Goal: Task Accomplishment & Management: Use online tool/utility

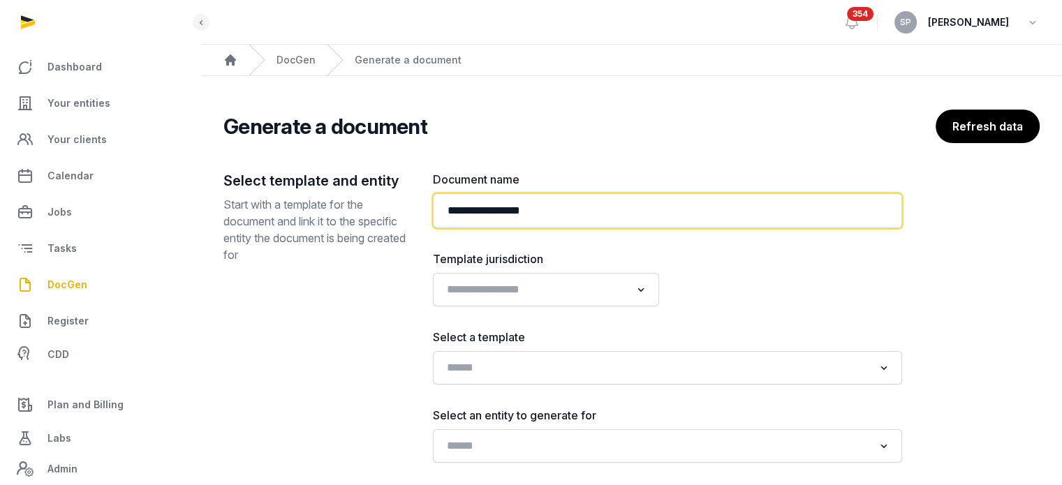
paste input "**********"
type input "**********"
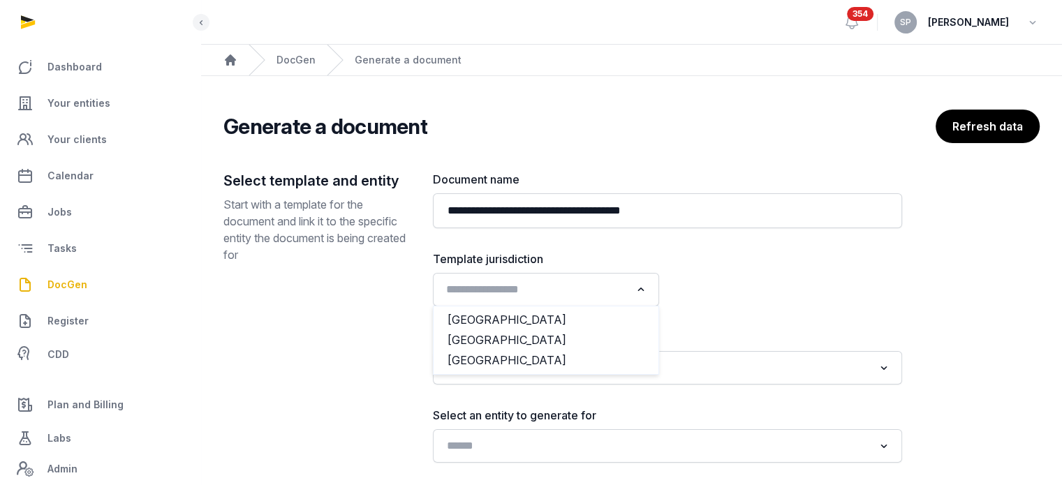
click at [531, 285] on input "Search for option" at bounding box center [535, 290] width 189 height 20
click at [512, 330] on li "[GEOGRAPHIC_DATA]" at bounding box center [546, 340] width 225 height 20
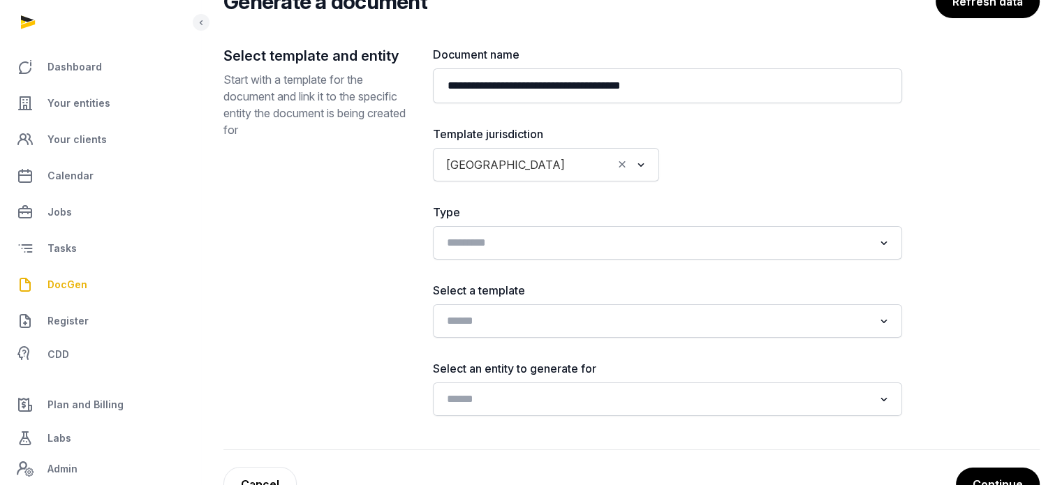
scroll to position [132, 0]
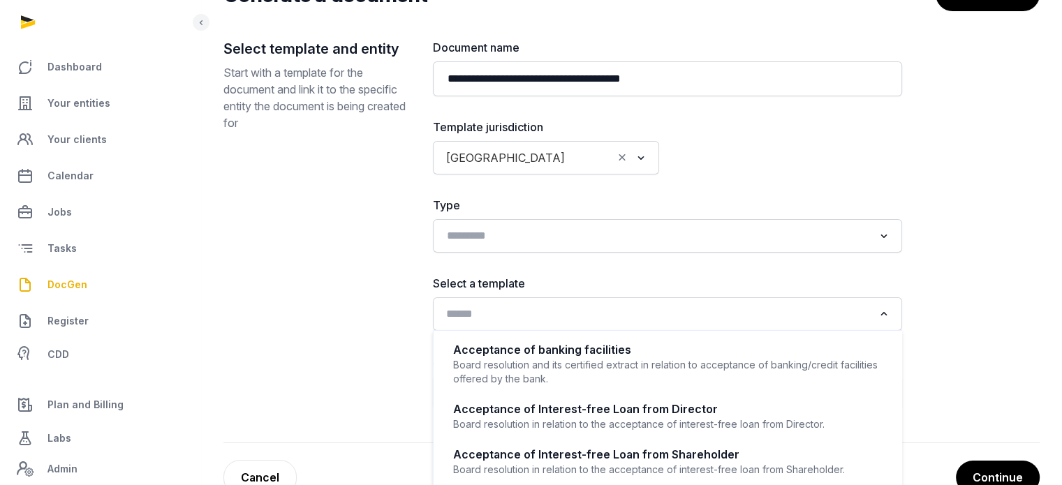
click at [661, 309] on input "Search for option" at bounding box center [657, 315] width 432 height 20
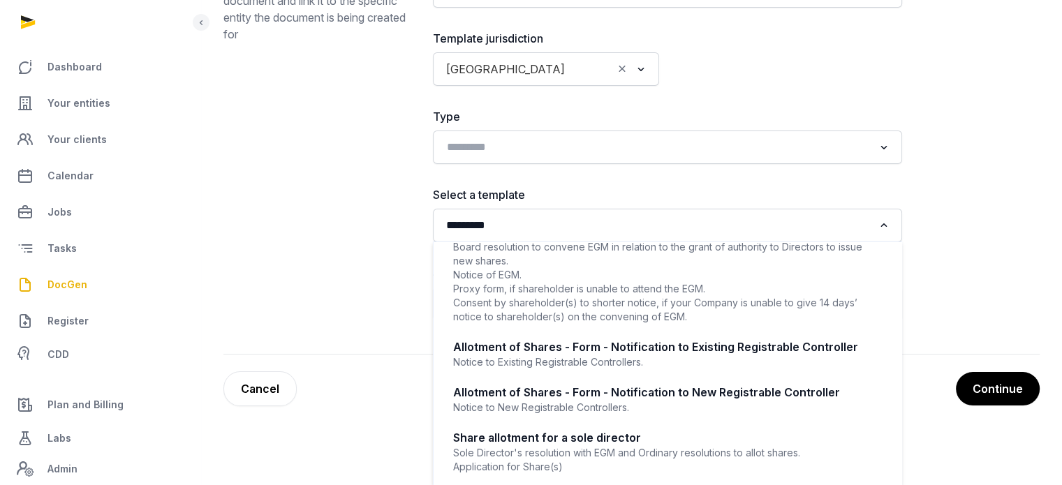
scroll to position [541, 0]
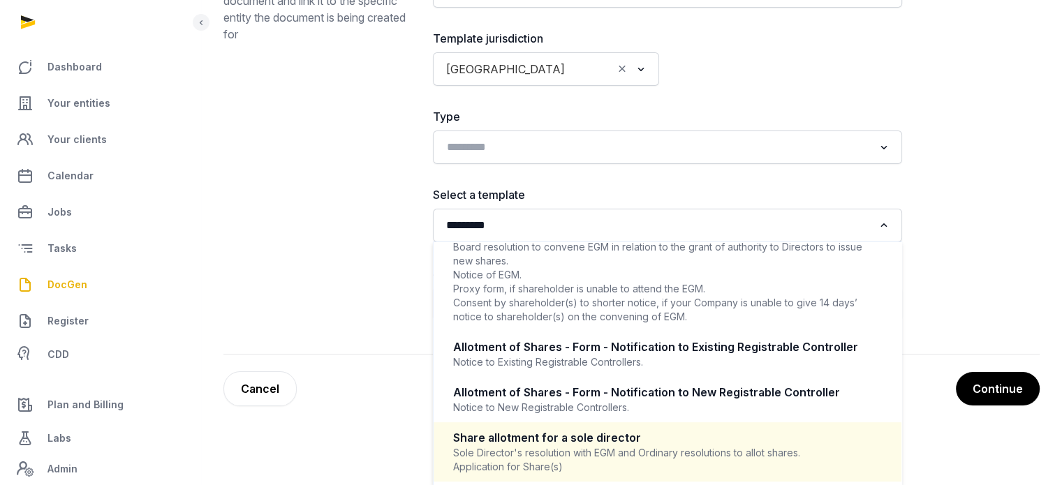
click at [886, 467] on li "Share allotment for a sole director Sole Director's resolution with EGM and Ord…" at bounding box center [668, 452] width 468 height 59
type input "*********"
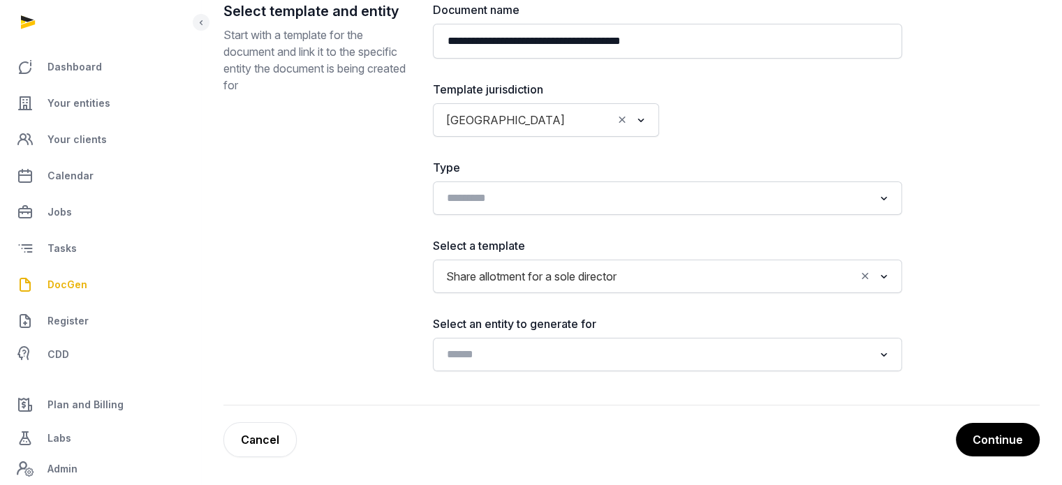
scroll to position [168, 0]
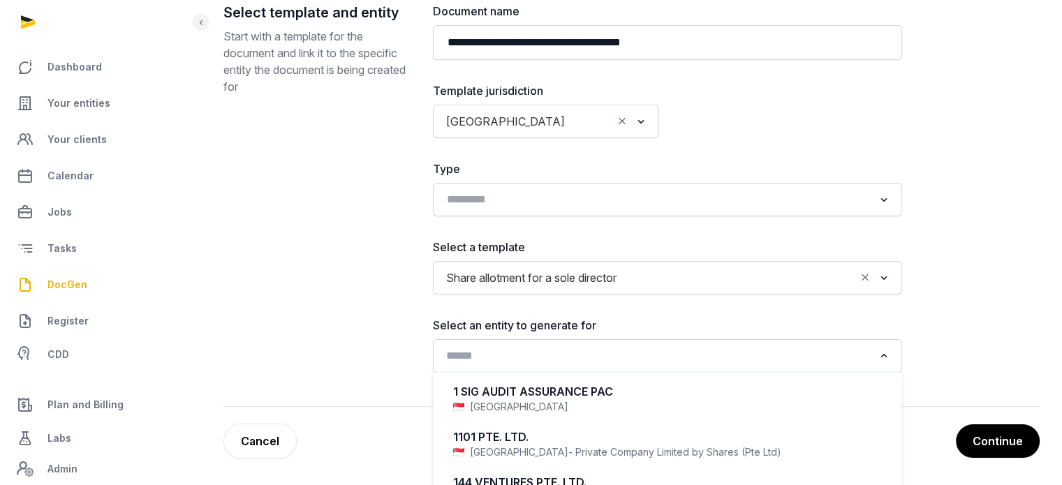
click at [727, 363] on input "Search for option" at bounding box center [657, 356] width 432 height 20
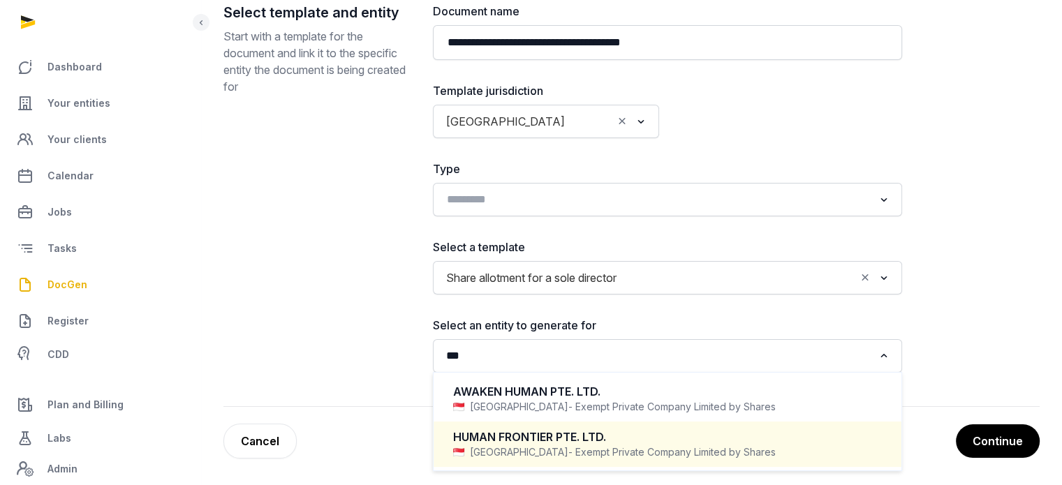
click at [545, 437] on div "HUMAN FRONTIER PTE. LTD." at bounding box center [667, 438] width 429 height 16
type input "***"
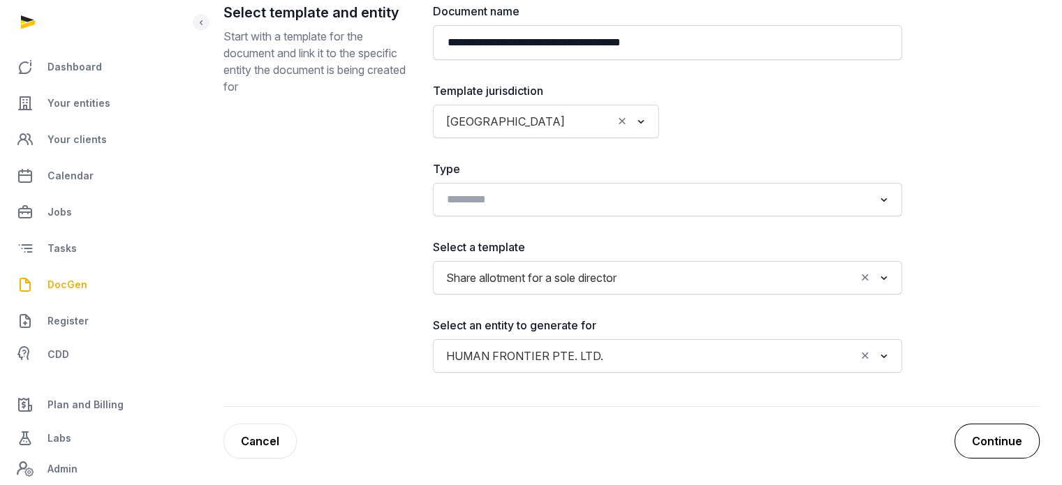
click at [971, 435] on button "Continue" at bounding box center [997, 441] width 85 height 35
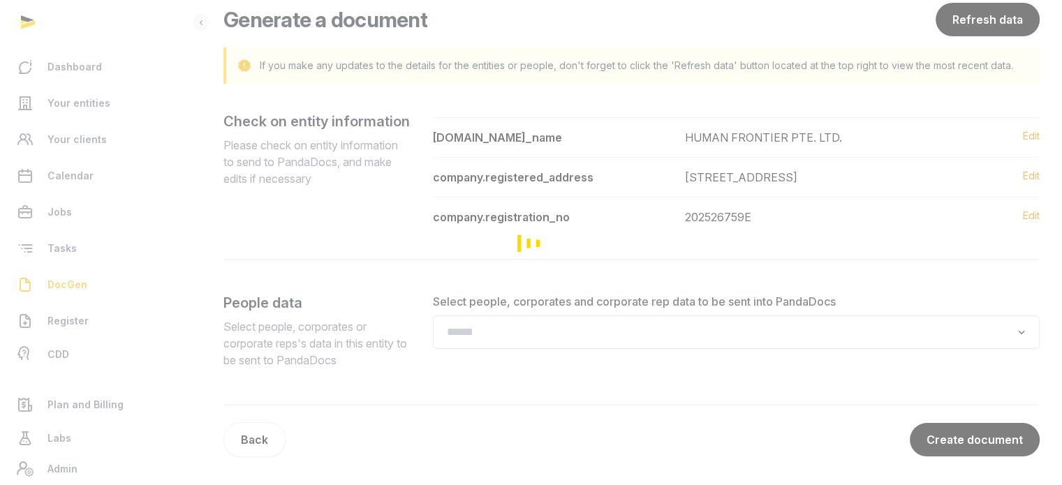
scroll to position [122, 0]
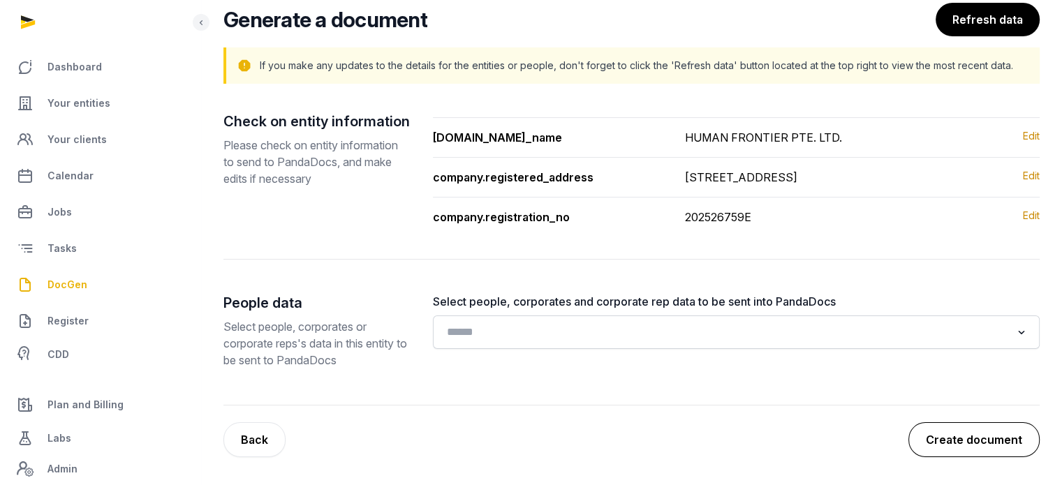
click at [967, 455] on button "Create document" at bounding box center [974, 440] width 131 height 35
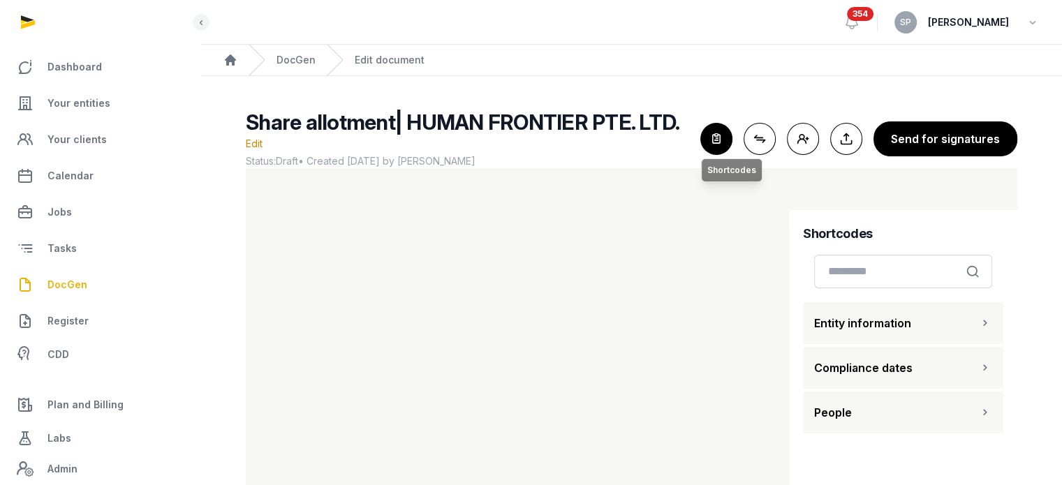
click at [719, 126] on icon "button" at bounding box center [716, 139] width 31 height 31
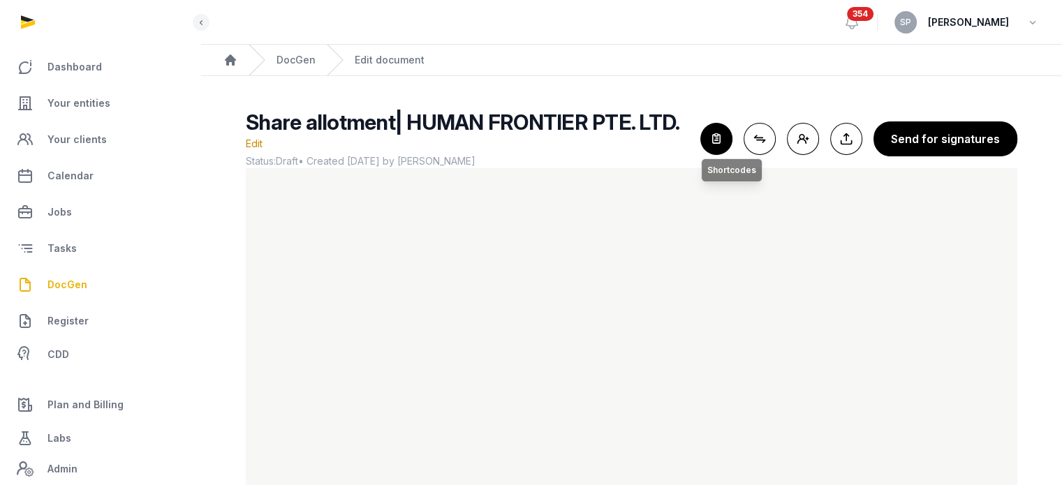
click at [721, 131] on icon "button" at bounding box center [716, 139] width 31 height 31
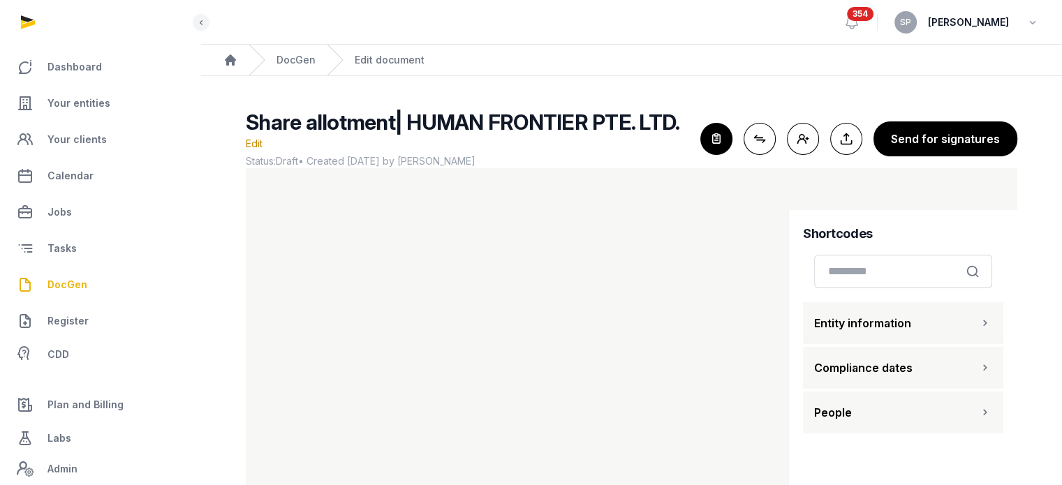
click at [927, 402] on button "People" at bounding box center [903, 413] width 200 height 42
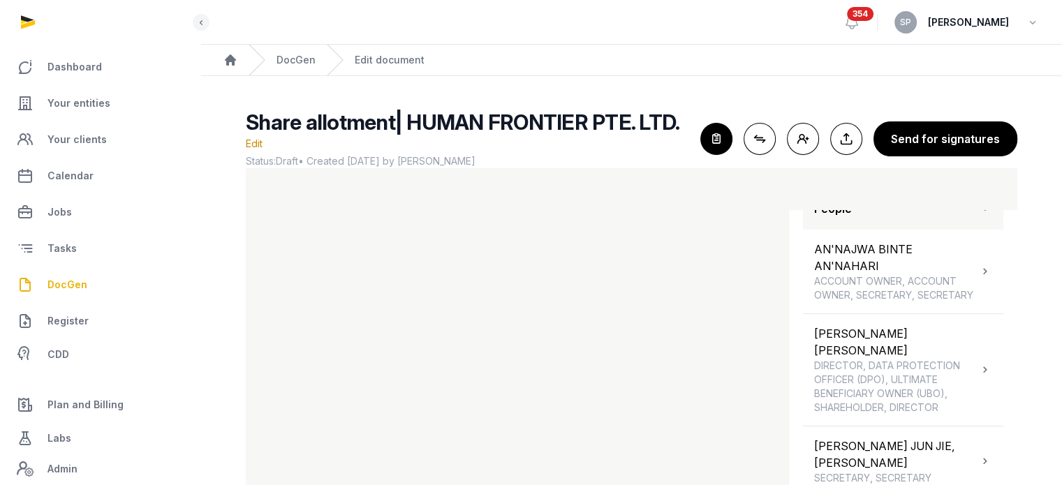
scroll to position [58, 0]
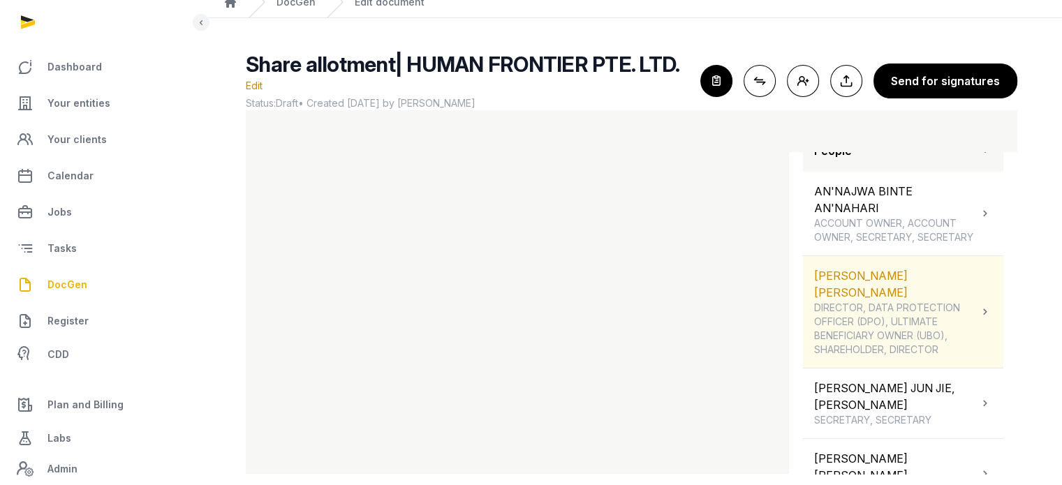
click at [894, 302] on span "DIRECTOR, DATA PROTECTION OFFICER (DPO), ULTIMATE BENEFICIARY OWNER (UBO), SHAR…" at bounding box center [896, 329] width 164 height 56
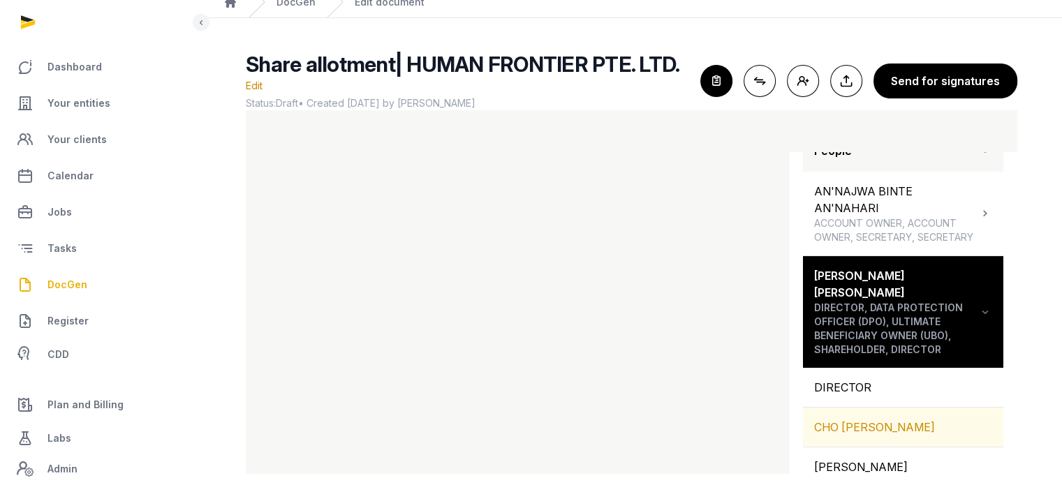
click at [894, 408] on div "CHO [PERSON_NAME]" at bounding box center [903, 427] width 200 height 39
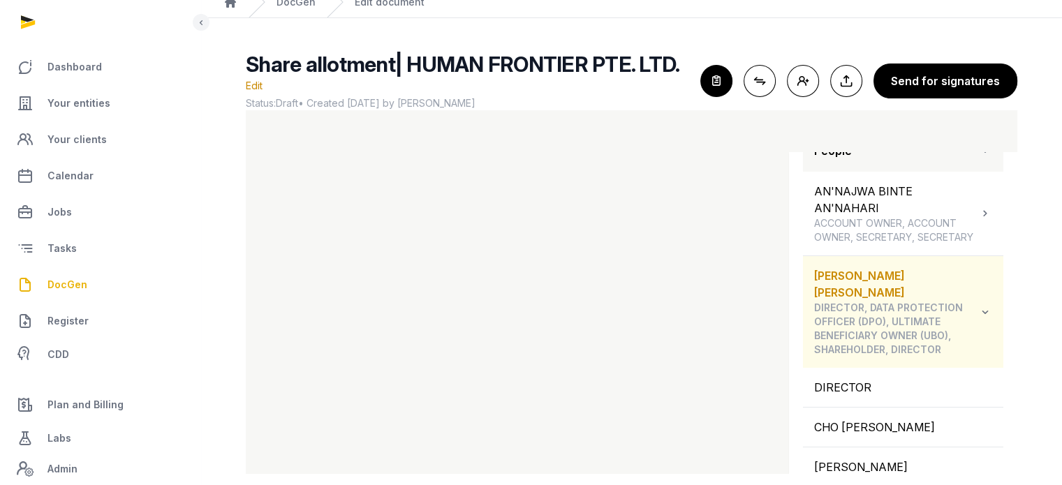
click at [981, 304] on icon at bounding box center [985, 312] width 14 height 17
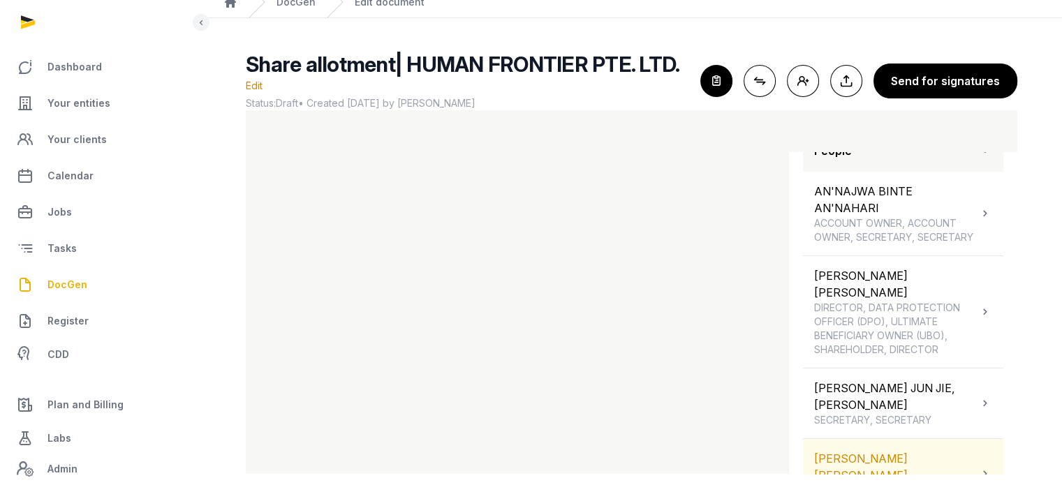
click at [879, 444] on div "[PERSON_NAME] [PERSON_NAME] SHAREHOLDER" at bounding box center [903, 474] width 200 height 70
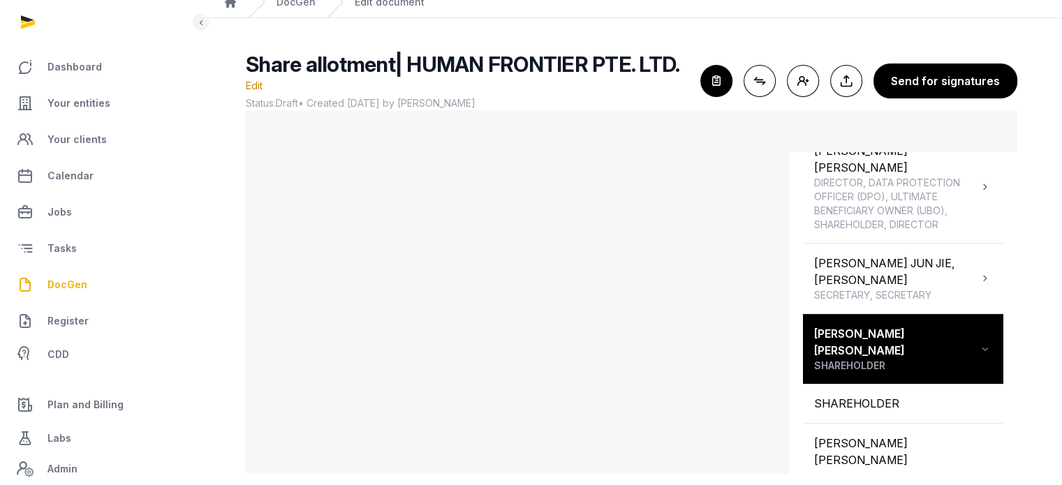
scroll to position [335, 0]
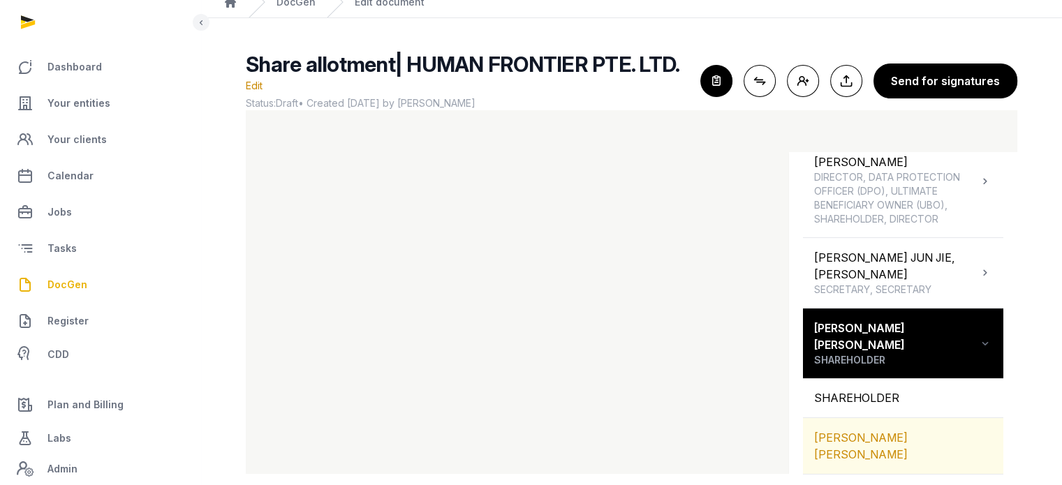
click at [904, 418] on div "[PERSON_NAME] [PERSON_NAME]" at bounding box center [903, 446] width 200 height 56
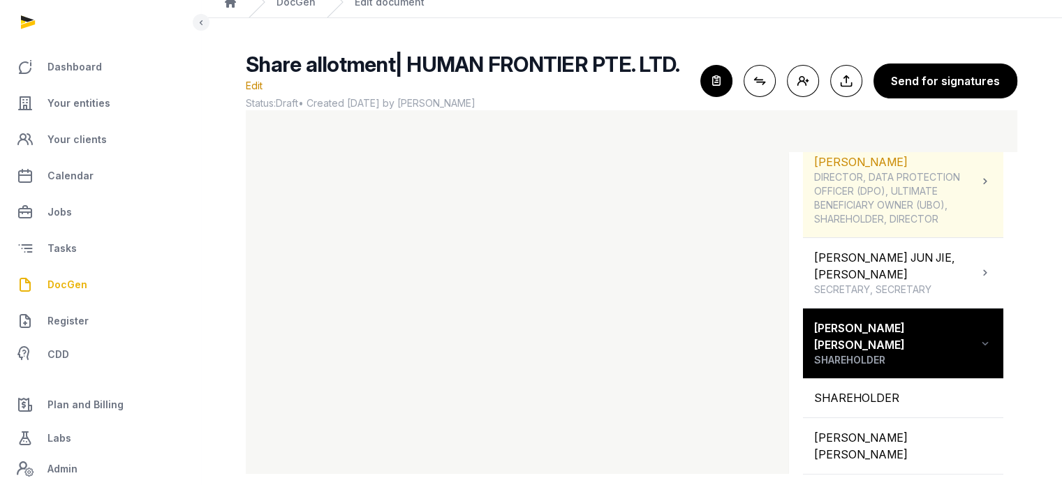
click at [966, 170] on span "DIRECTOR, DATA PROTECTION OFFICER (DPO), ULTIMATE BENEFICIARY OWNER (UBO), SHAR…" at bounding box center [896, 198] width 164 height 56
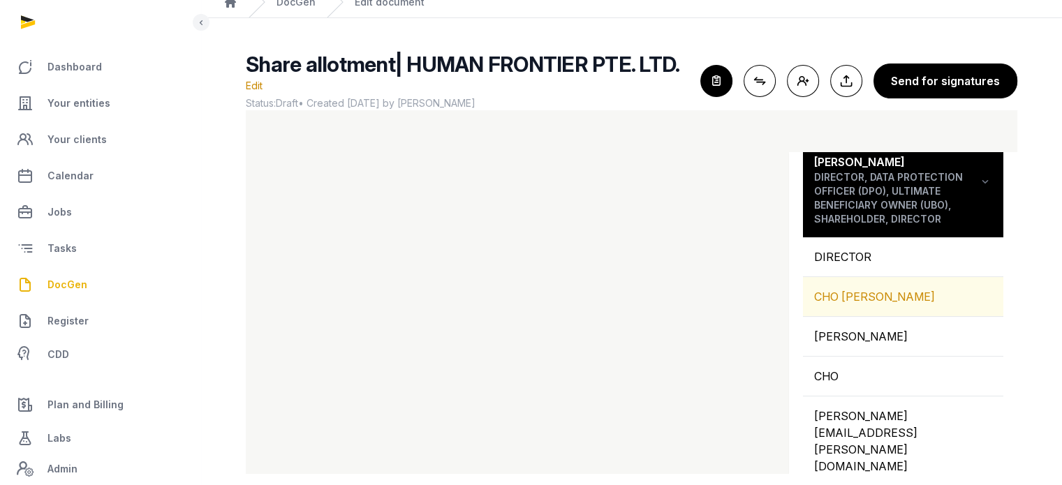
click at [875, 277] on div "CHO [PERSON_NAME]" at bounding box center [903, 296] width 200 height 39
click at [853, 277] on div "CHO [PERSON_NAME]" at bounding box center [903, 296] width 200 height 39
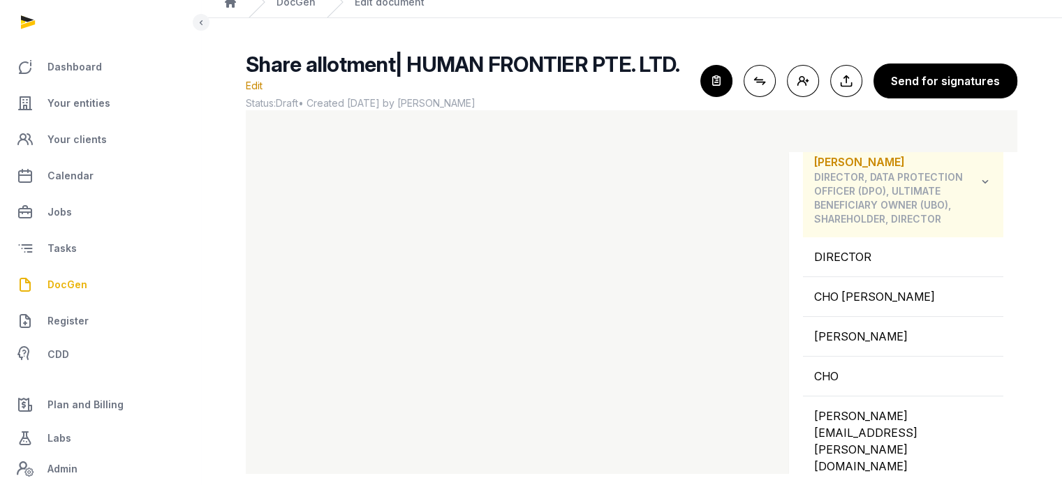
click at [978, 173] on icon at bounding box center [985, 181] width 14 height 17
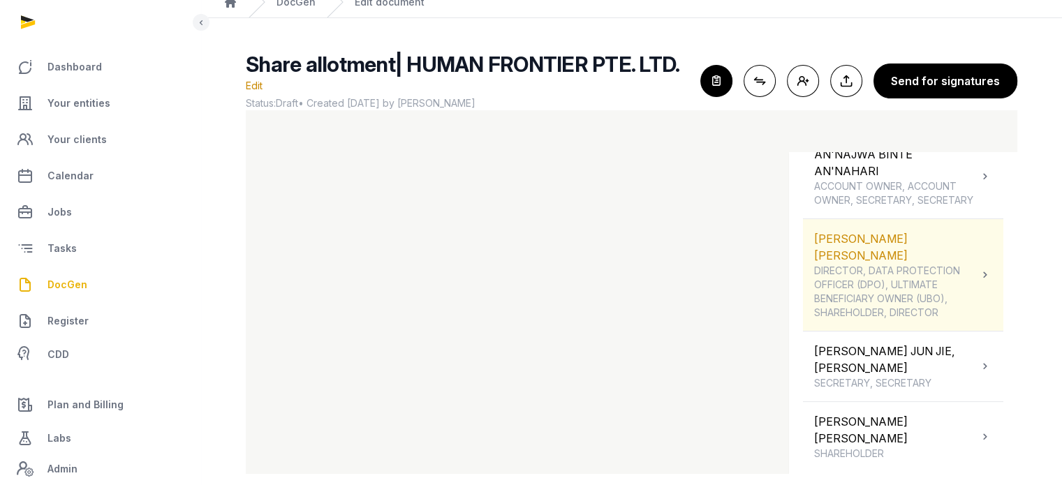
scroll to position [204, 0]
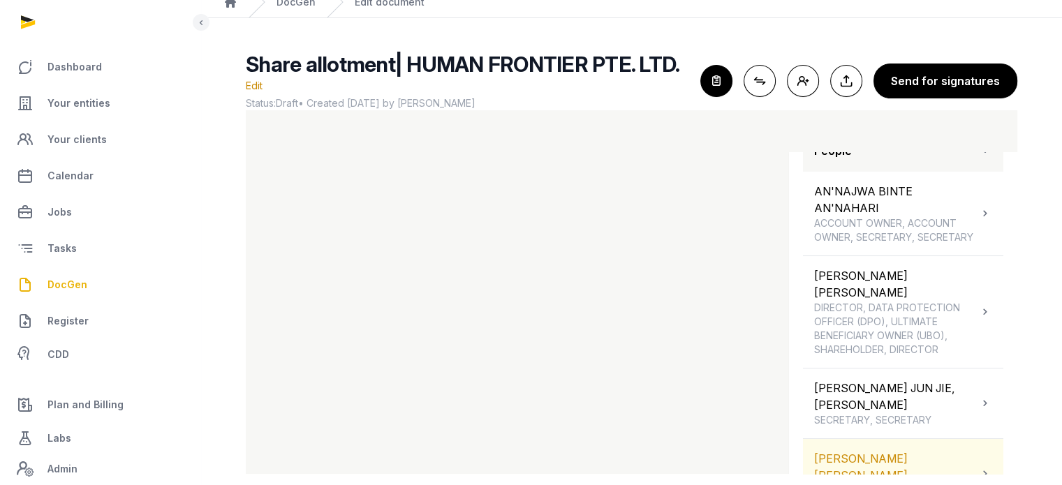
click at [964, 439] on div "[PERSON_NAME] [PERSON_NAME] SHAREHOLDER" at bounding box center [903, 474] width 200 height 70
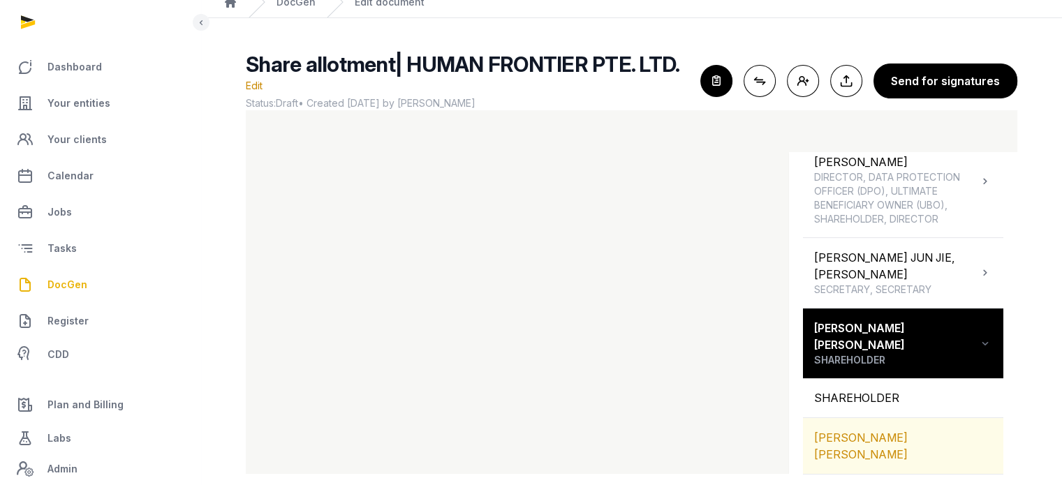
click at [905, 418] on div "[PERSON_NAME] [PERSON_NAME]" at bounding box center [903, 446] width 200 height 56
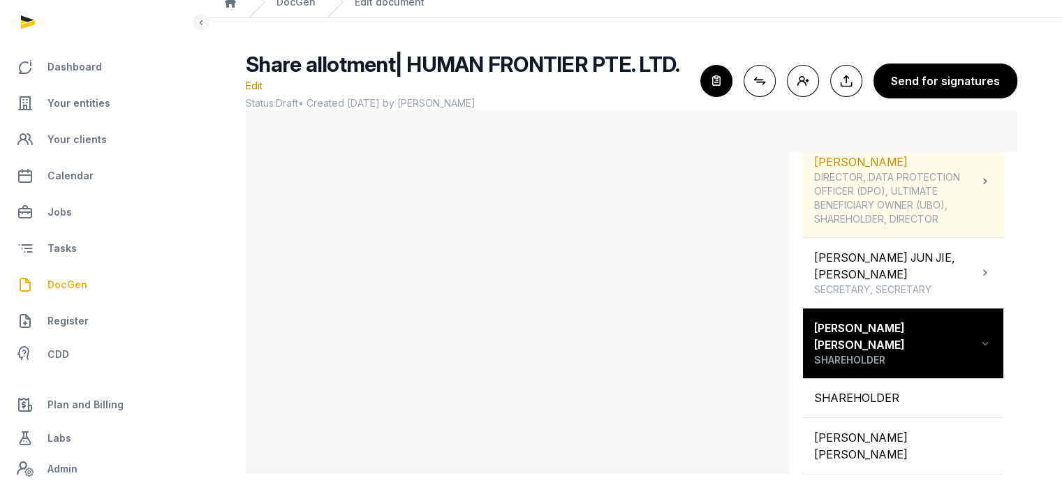
click at [863, 170] on span "DIRECTOR, DATA PROTECTION OFFICER (DPO), ULTIMATE BENEFICIARY OWNER (UBO), SHAR…" at bounding box center [896, 198] width 164 height 56
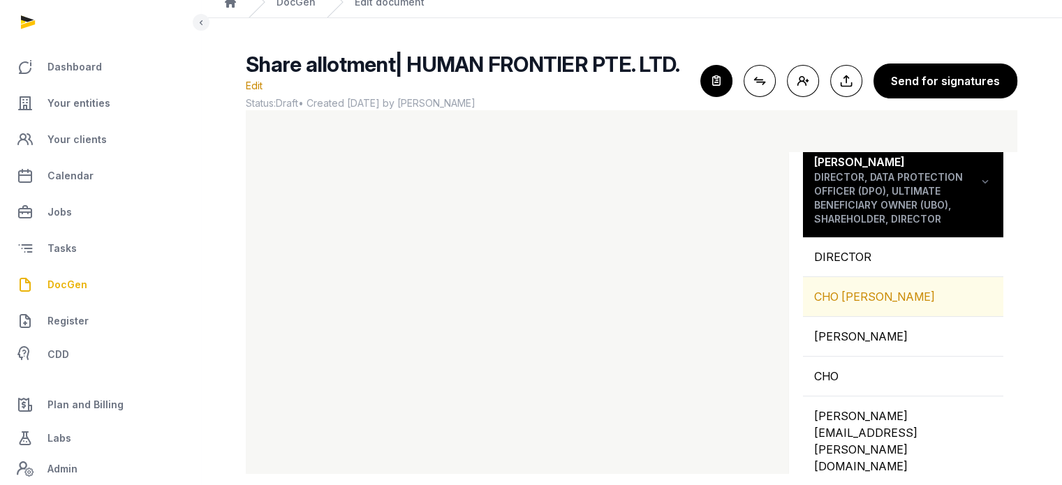
click at [870, 277] on div "CHO [PERSON_NAME]" at bounding box center [903, 296] width 200 height 39
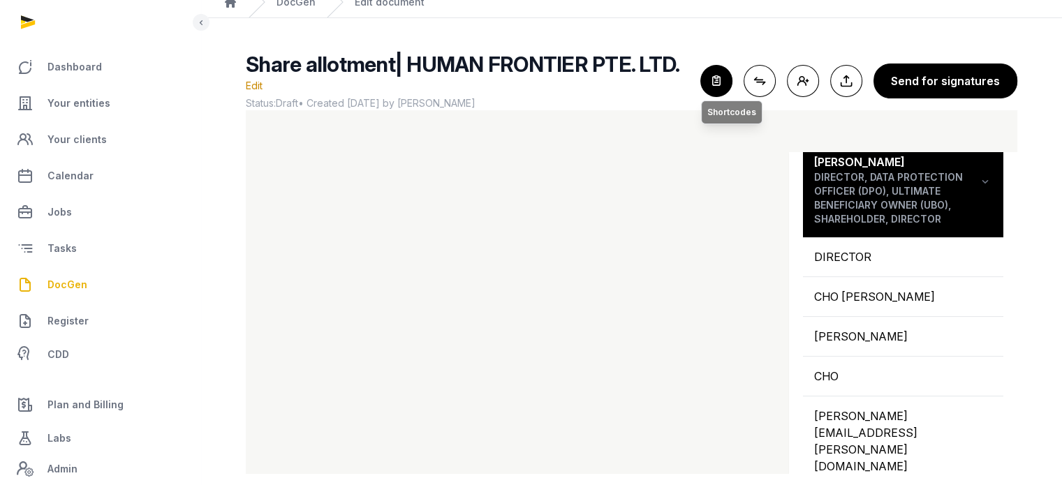
click at [719, 69] on icon "button" at bounding box center [716, 81] width 31 height 31
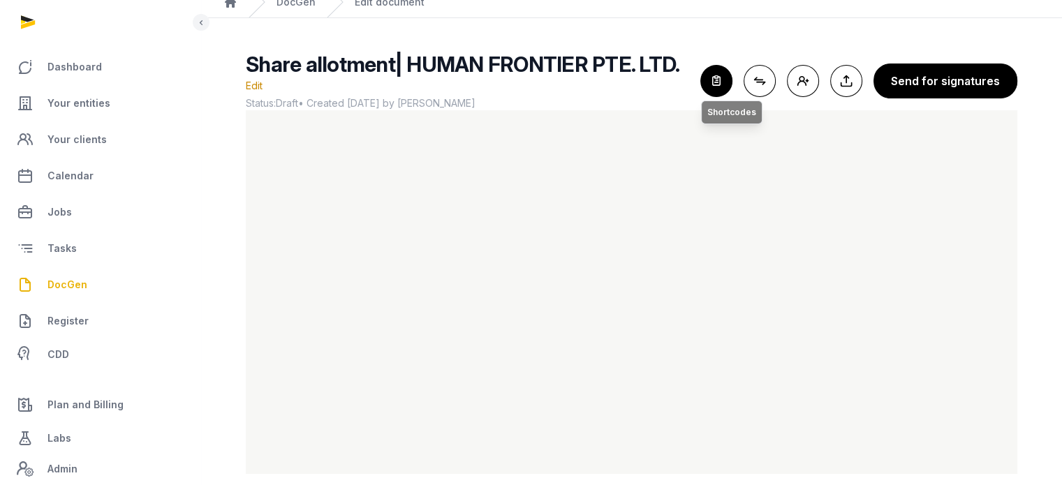
click at [732, 75] on icon "button" at bounding box center [716, 81] width 31 height 31
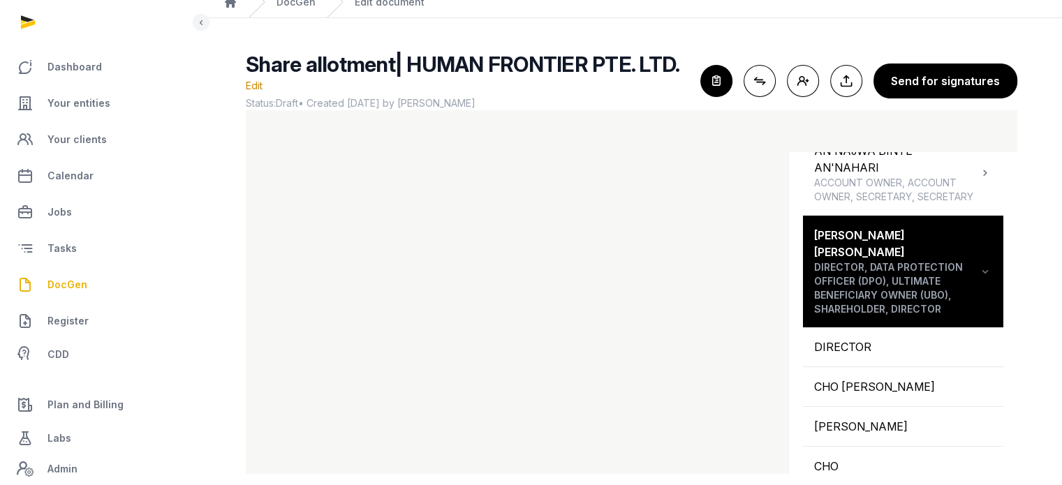
scroll to position [257, 0]
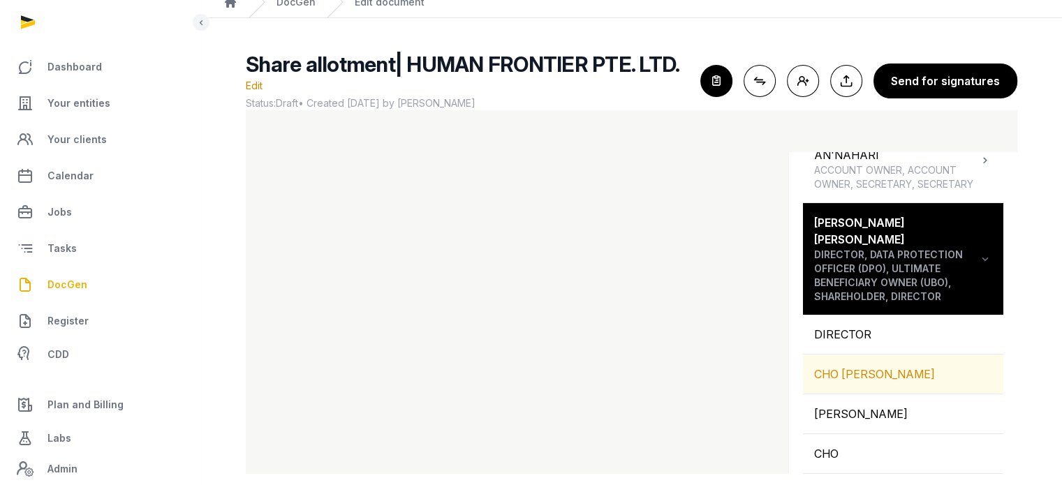
click at [910, 355] on div "CHO [PERSON_NAME]" at bounding box center [903, 374] width 200 height 39
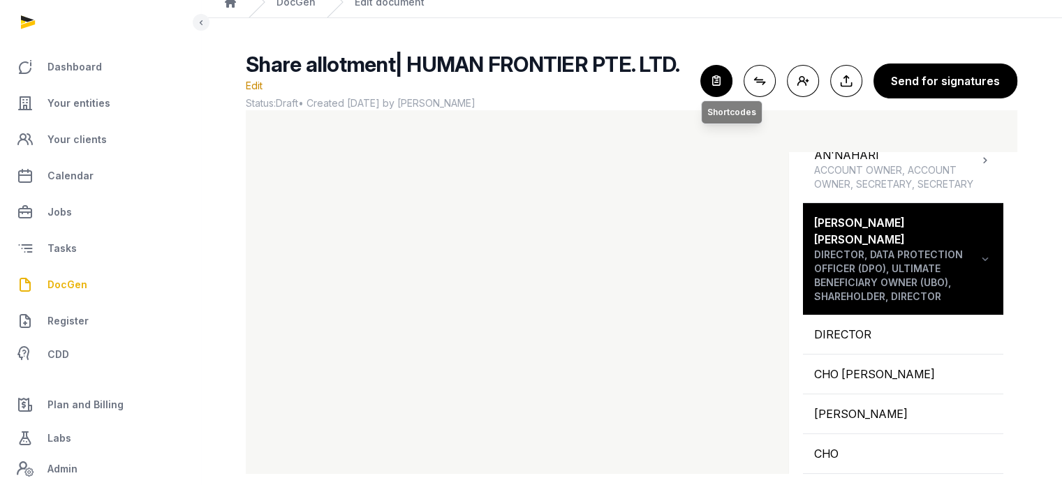
click at [721, 69] on icon "button" at bounding box center [716, 81] width 31 height 31
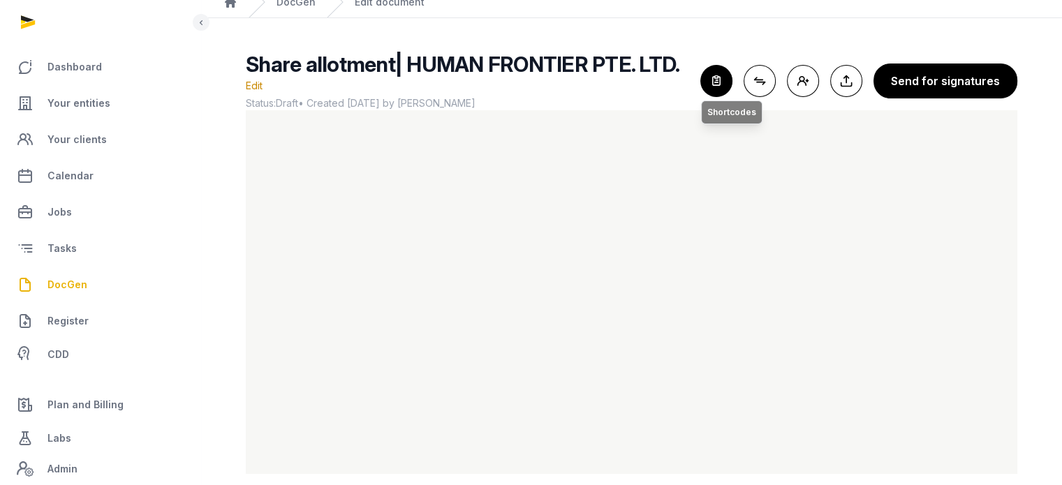
click at [712, 72] on icon "button" at bounding box center [716, 81] width 31 height 31
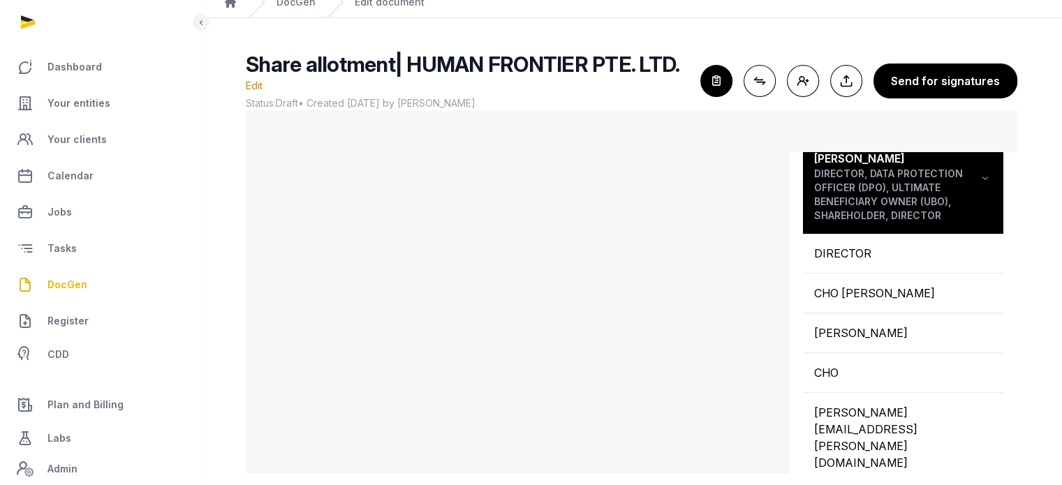
scroll to position [335, 0]
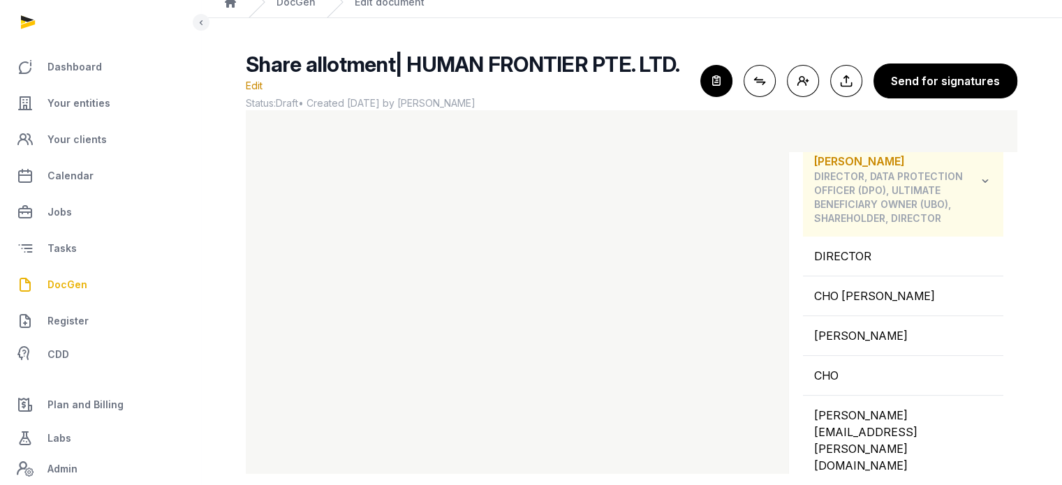
click at [981, 173] on div "[PERSON_NAME] [PERSON_NAME] DIRECTOR, DATA PROTECTION OFFICER (DPO), ULTIMATE B…" at bounding box center [903, 181] width 200 height 112
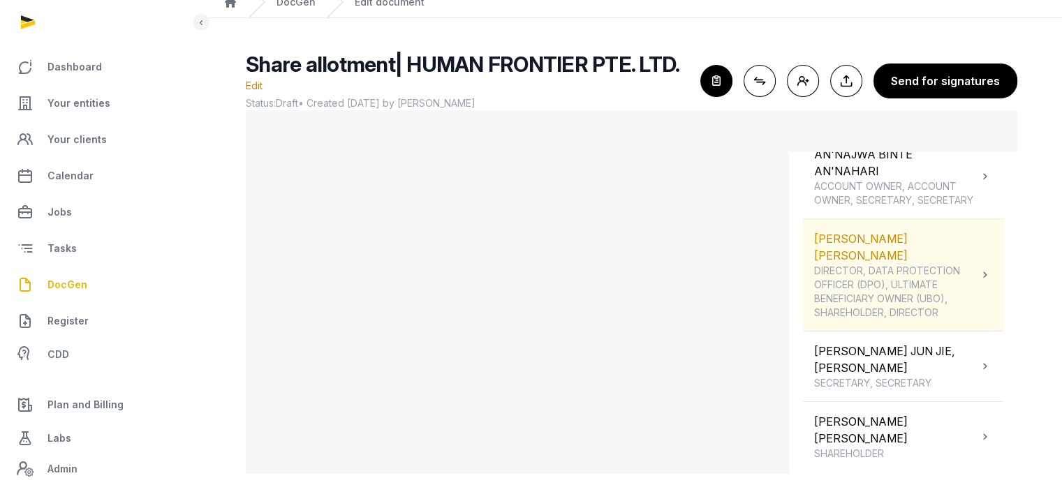
scroll to position [204, 0]
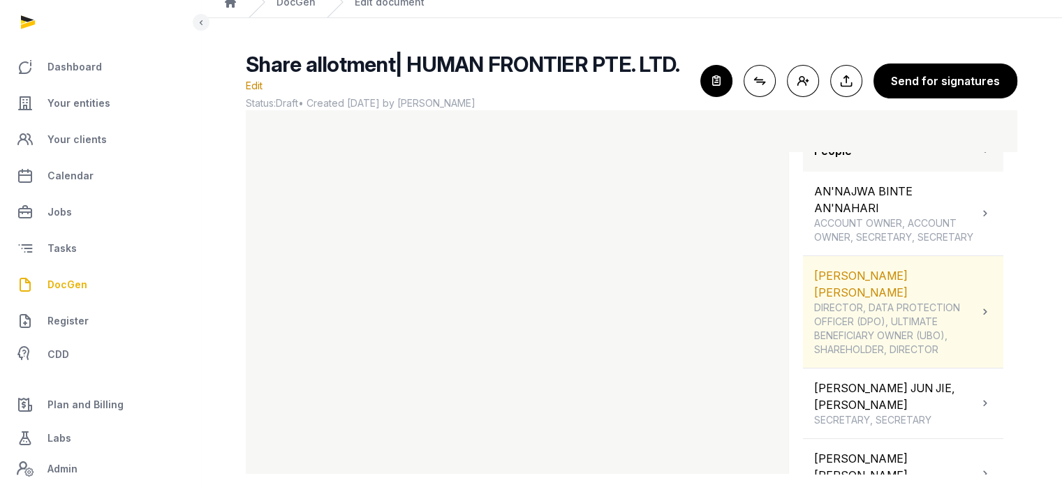
click at [978, 302] on div at bounding box center [985, 312] width 14 height 20
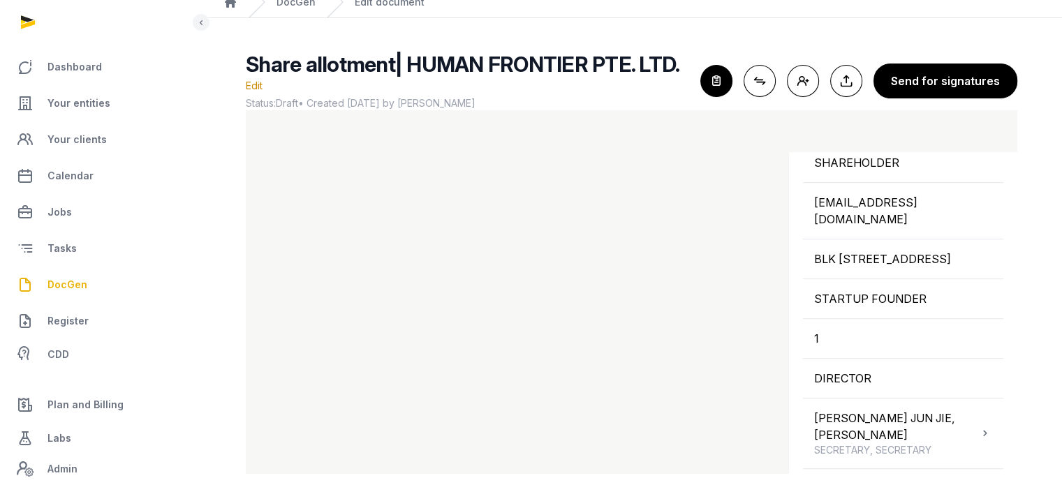
scroll to position [1097, 0]
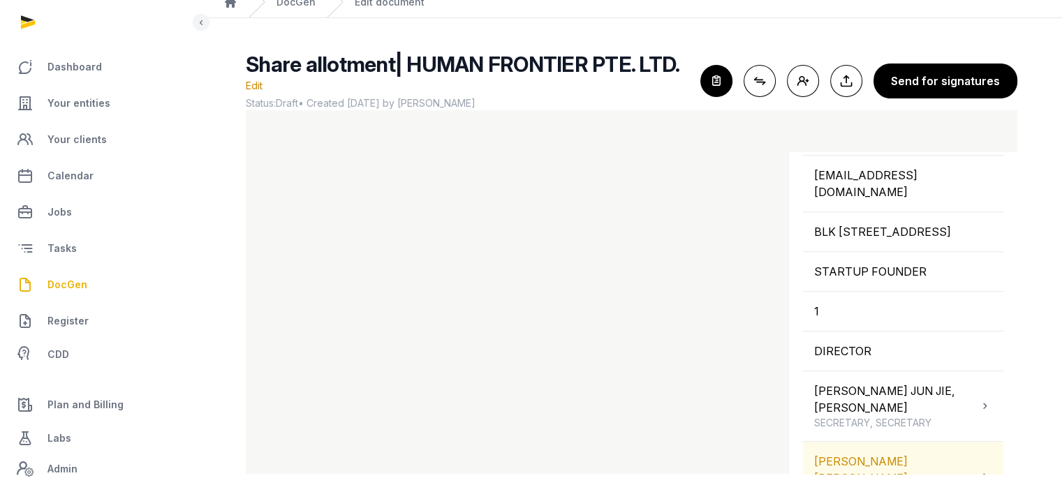
click at [978, 442] on div "[PERSON_NAME] [PERSON_NAME] SHAREHOLDER" at bounding box center [903, 477] width 200 height 70
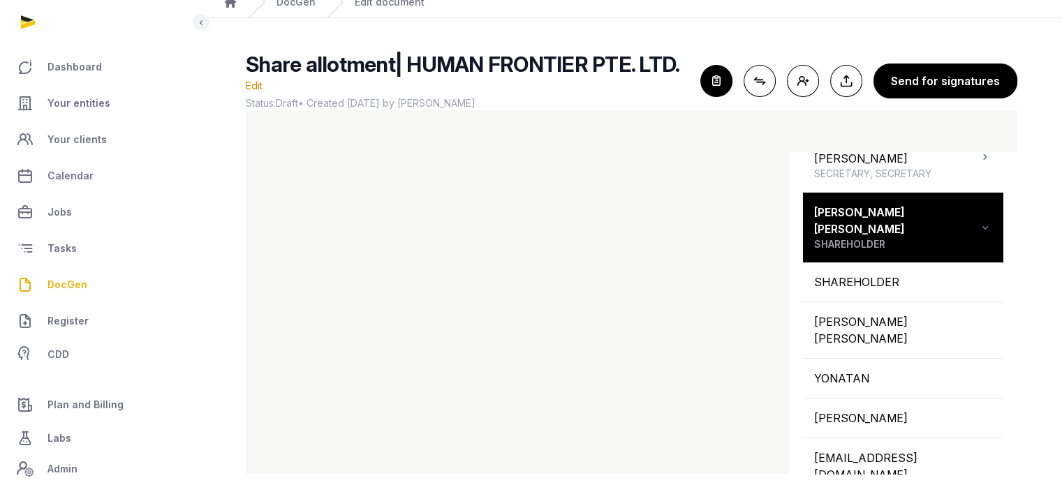
scroll to position [449, 0]
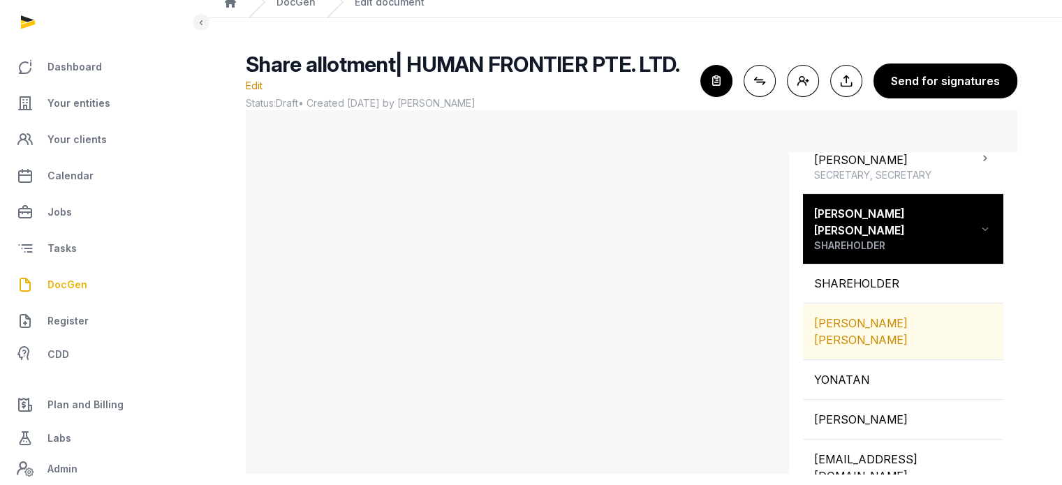
click at [923, 304] on div "[PERSON_NAME] [PERSON_NAME]" at bounding box center [903, 332] width 200 height 56
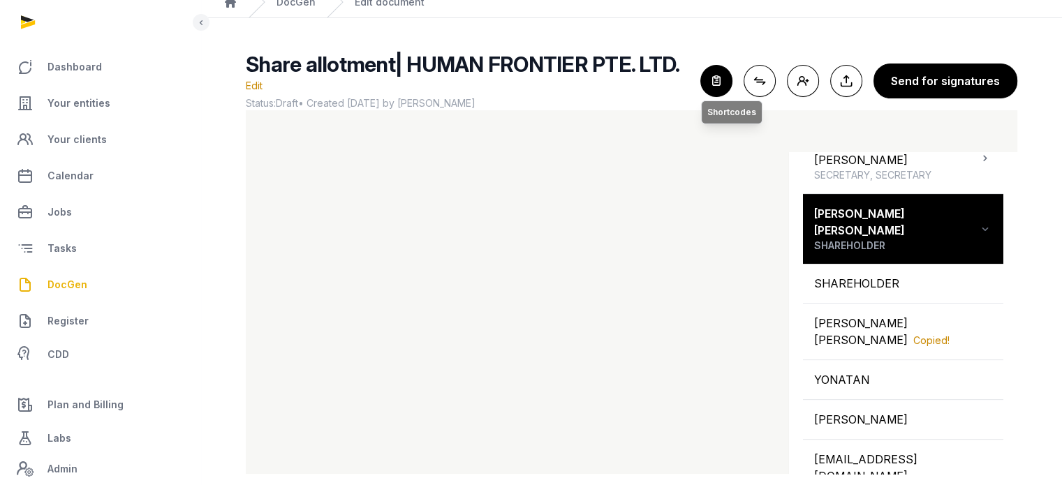
click at [720, 66] on icon "button" at bounding box center [716, 81] width 31 height 31
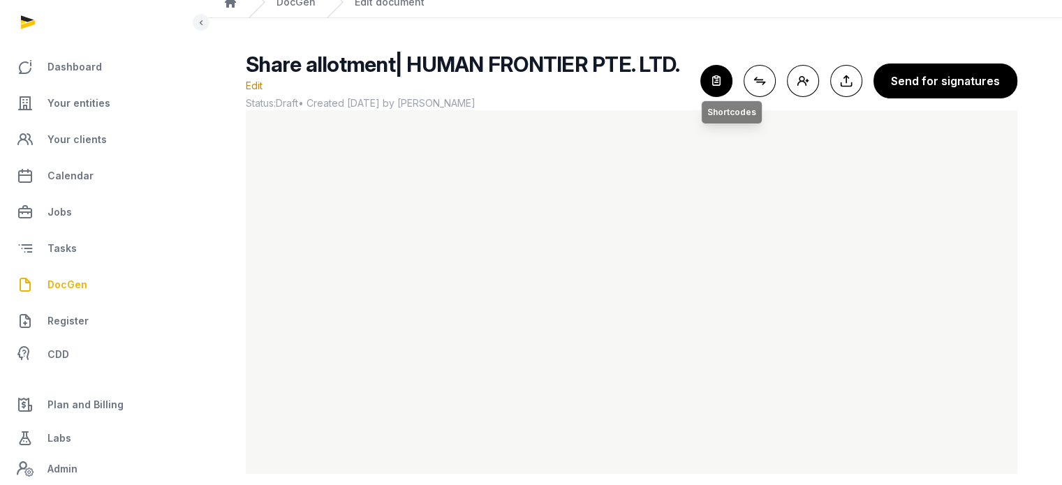
click at [726, 79] on icon "button" at bounding box center [716, 81] width 31 height 31
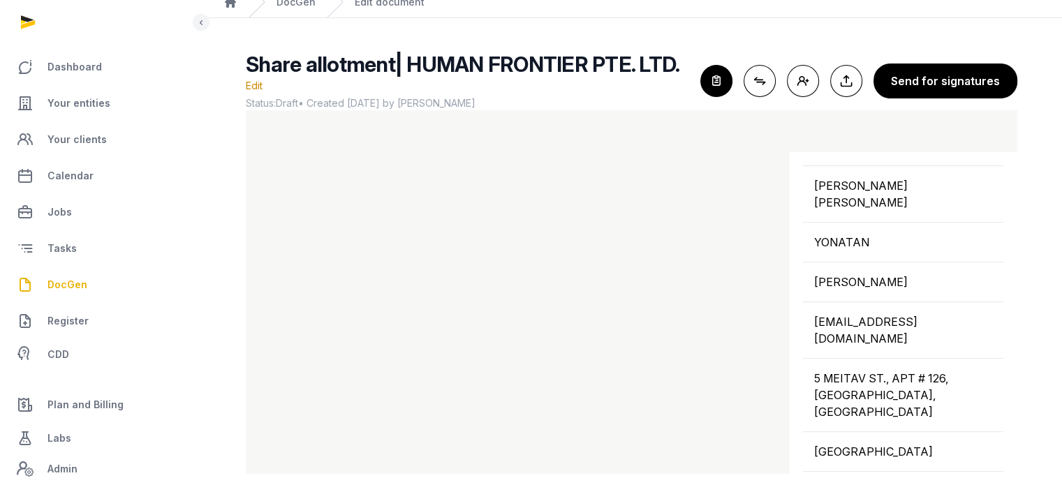
scroll to position [592, 0]
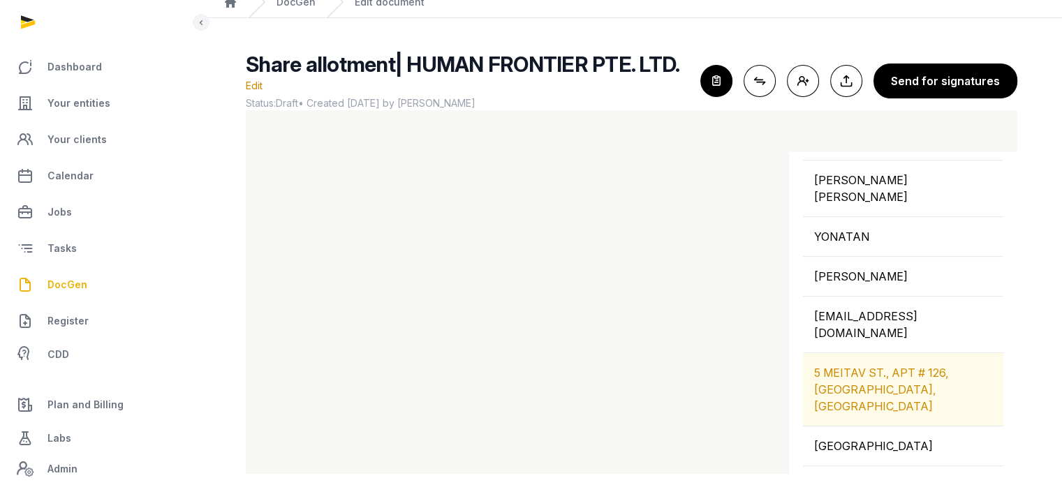
click at [872, 353] on div "5 MEITAV ST., APT # 126, [GEOGRAPHIC_DATA], [GEOGRAPHIC_DATA]" at bounding box center [903, 389] width 200 height 73
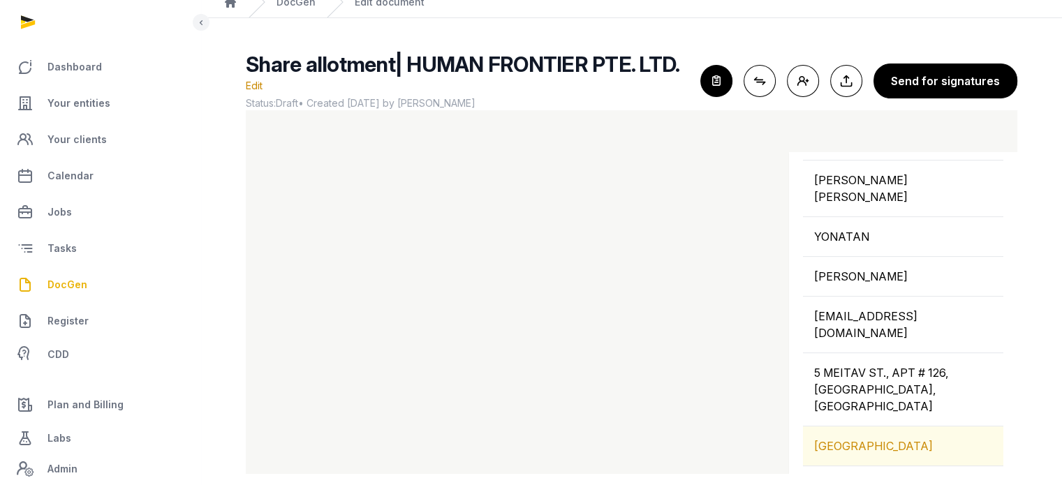
click at [870, 427] on div "[GEOGRAPHIC_DATA]" at bounding box center [903, 446] width 200 height 39
click at [864, 467] on div "[DATE]" at bounding box center [903, 486] width 200 height 39
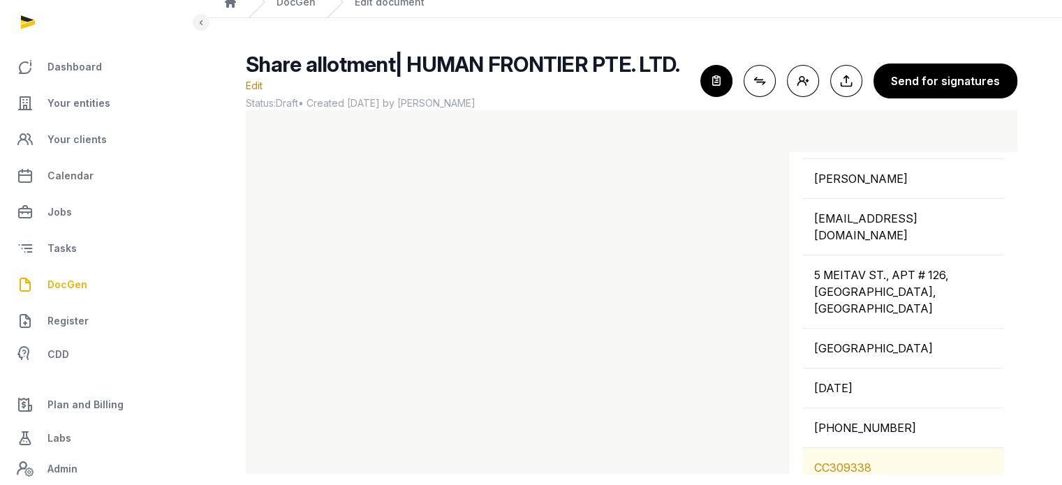
scroll to position [693, 0]
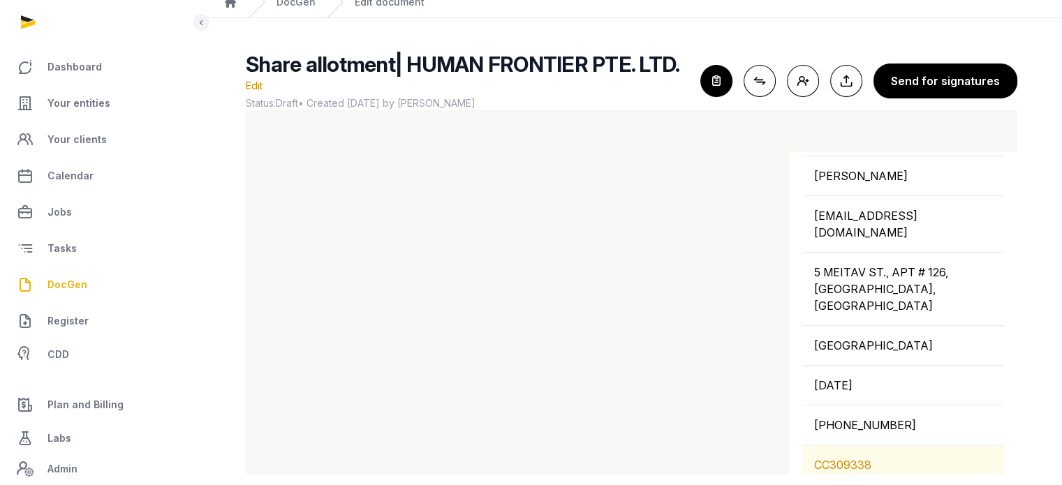
click at [863, 446] on div "CC309338" at bounding box center [903, 465] width 200 height 39
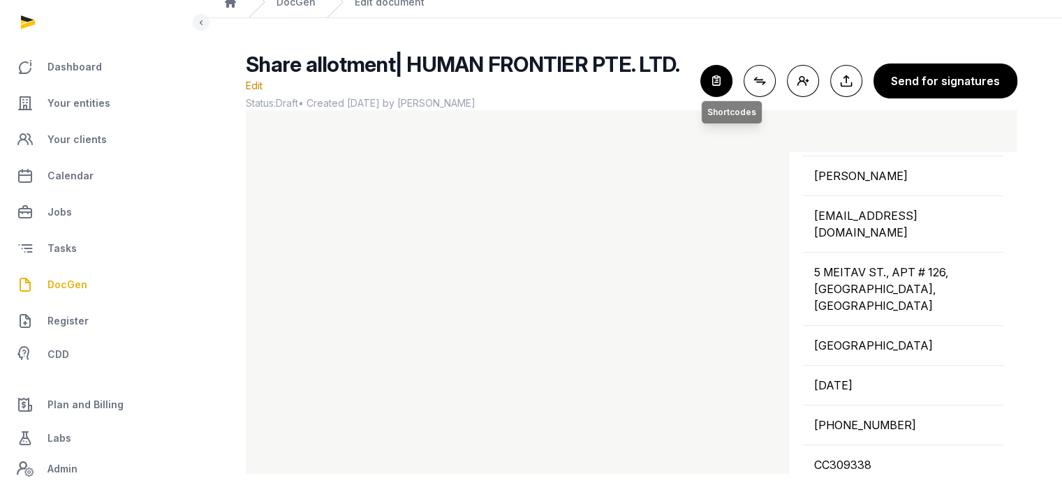
click at [732, 71] on icon "button" at bounding box center [716, 81] width 31 height 31
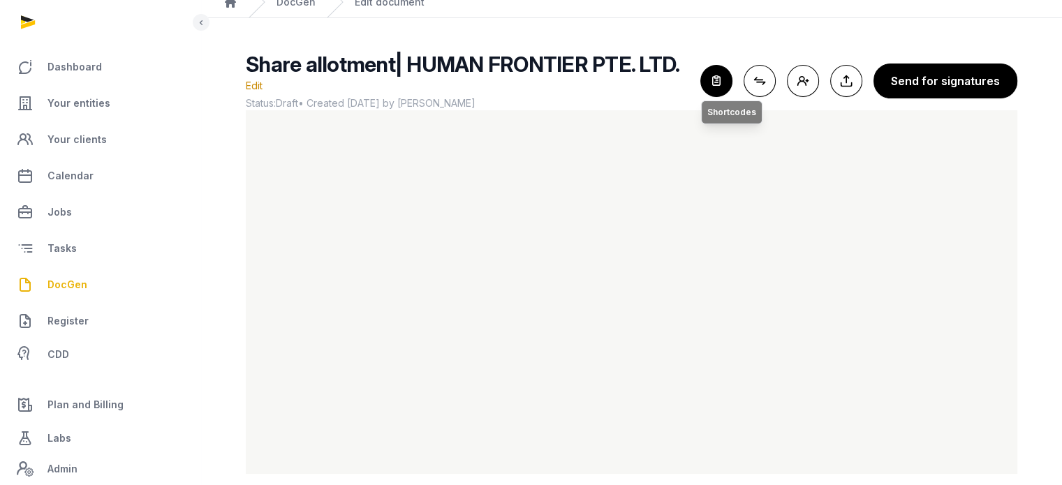
click at [724, 75] on icon "button" at bounding box center [716, 81] width 31 height 31
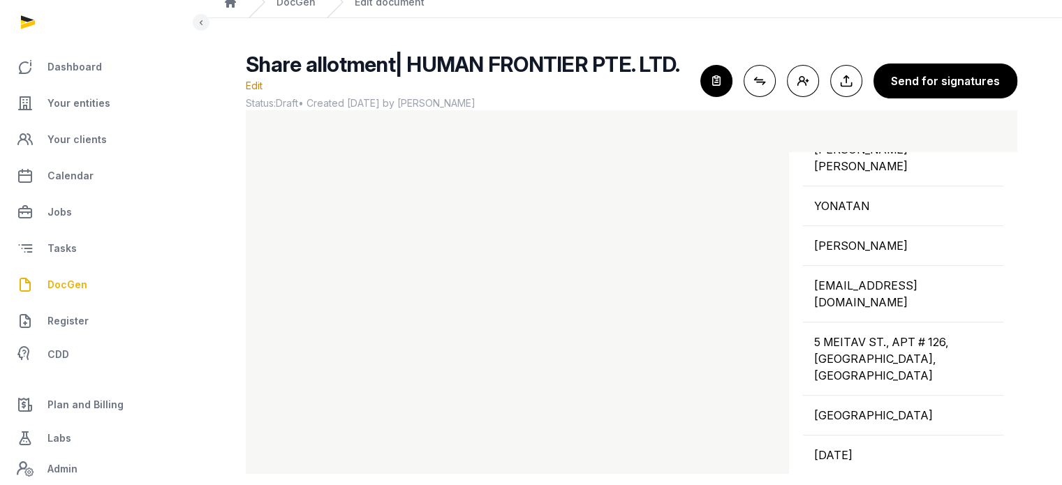
scroll to position [629, 0]
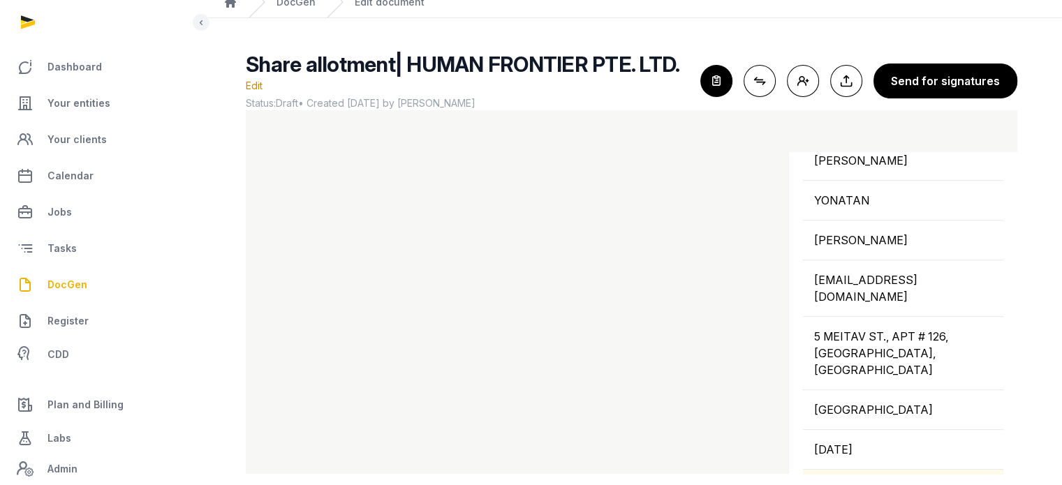
click at [920, 470] on div "[PHONE_NUMBER]" at bounding box center [903, 489] width 200 height 39
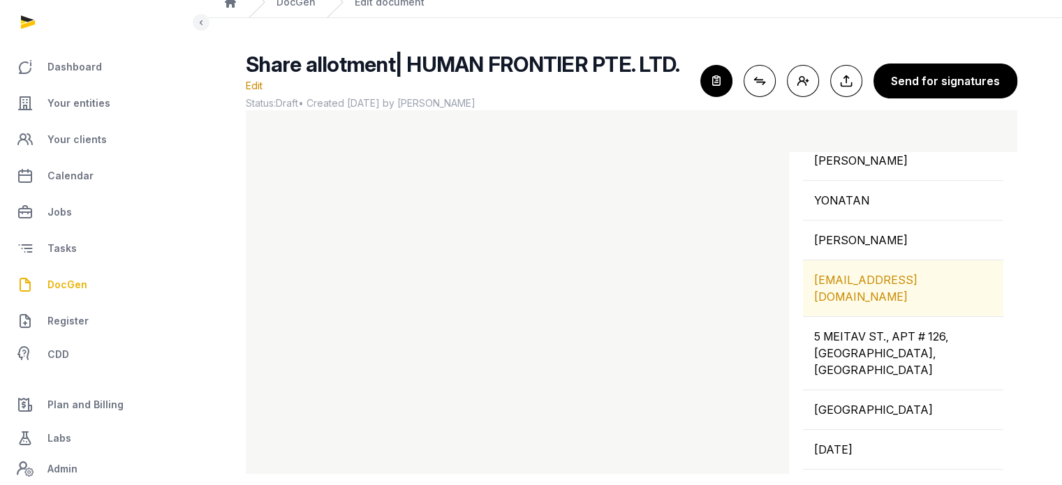
click at [875, 261] on div "[EMAIL_ADDRESS][DOMAIN_NAME]" at bounding box center [903, 289] width 200 height 56
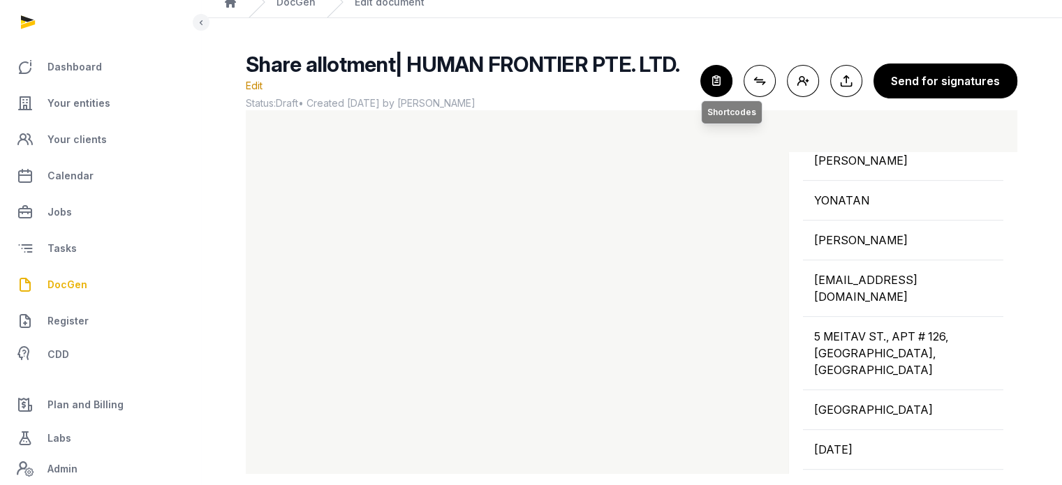
click at [717, 86] on icon "button" at bounding box center [716, 81] width 31 height 31
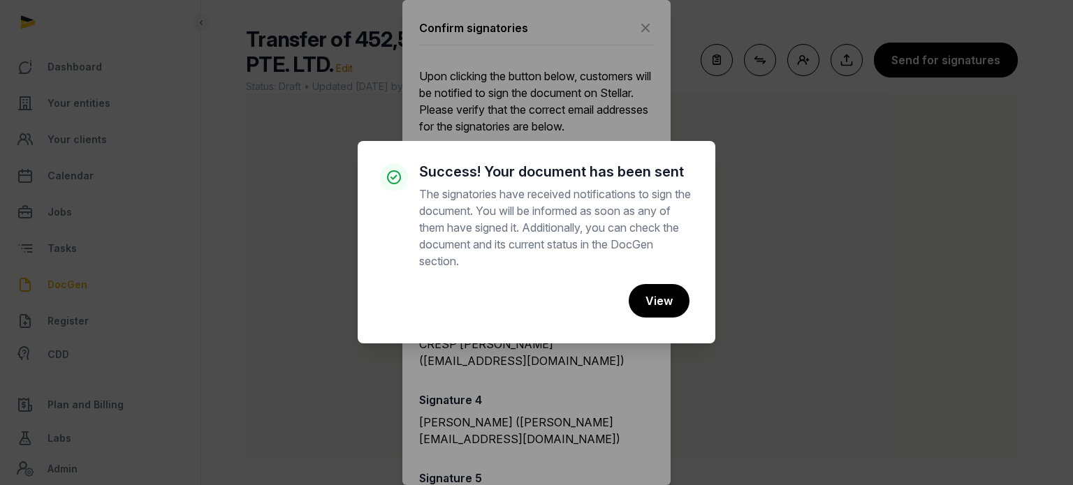
scroll to position [336, 0]
